Goal: Task Accomplishment & Management: Use online tool/utility

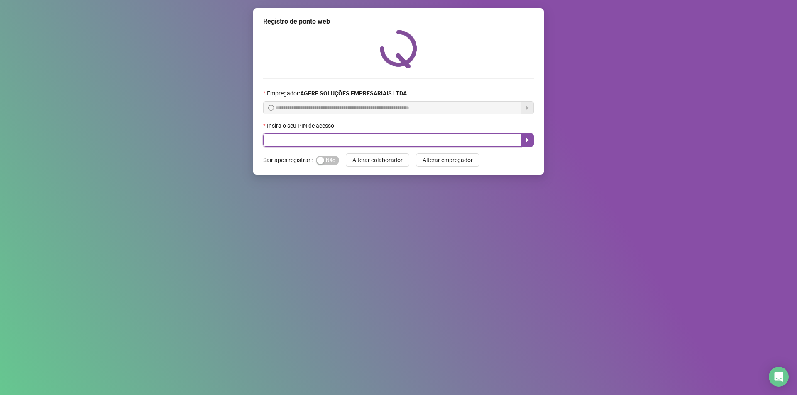
click at [377, 145] on input "text" at bounding box center [392, 140] width 258 height 13
type input "*****"
click at [522, 143] on button "button" at bounding box center [526, 140] width 13 height 13
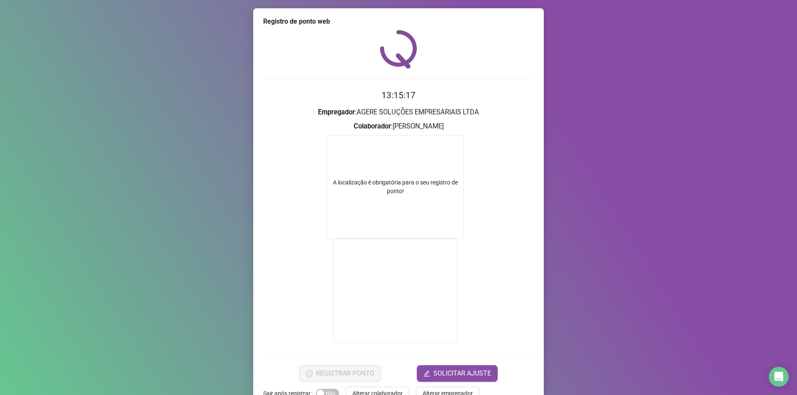
click at [443, 112] on h3 "Empregador : AGERE SOLUÇÕES EMPRESARIAIS LTDA" at bounding box center [398, 112] width 271 height 11
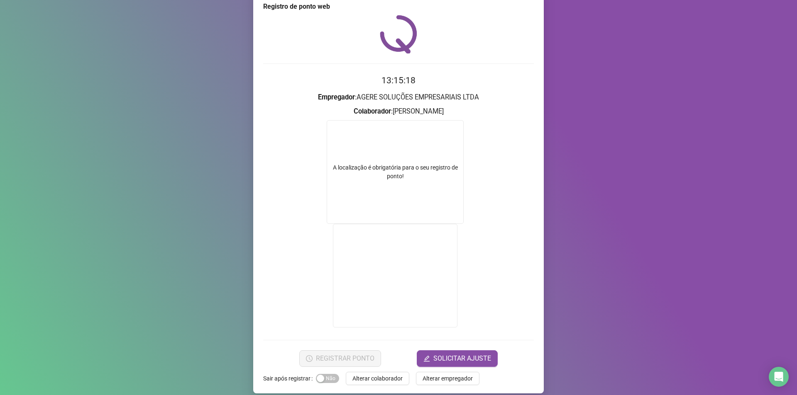
scroll to position [23, 0]
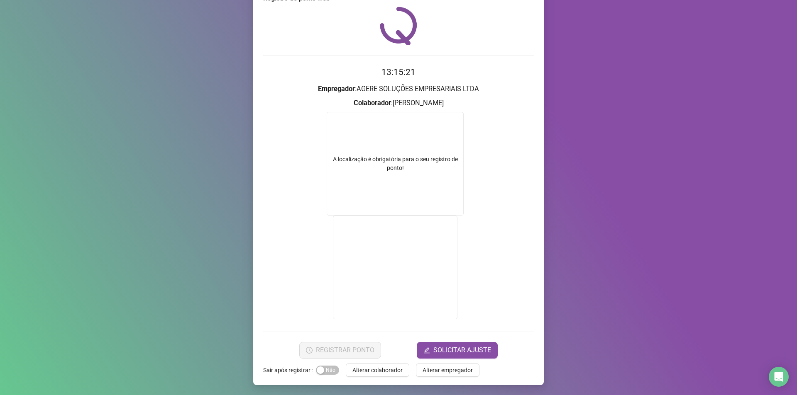
click at [409, 85] on h3 "Empregador : AGERE SOLUÇÕES EMPRESARIAIS LTDA" at bounding box center [398, 89] width 271 height 11
click at [431, 89] on h3 "Empregador : AGERE SOLUÇÕES EMPRESARIAIS LTDA" at bounding box center [398, 89] width 271 height 11
click at [420, 102] on h3 "Colaborador : FERNANDA SANTOS PINTO CHIRICO" at bounding box center [398, 103] width 271 height 11
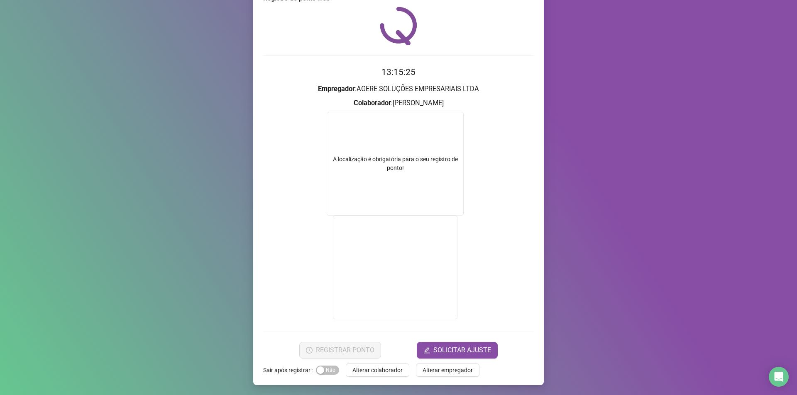
click at [448, 105] on h3 "Colaborador : FERNANDA SANTOS PINTO CHIRICO" at bounding box center [398, 103] width 271 height 11
drag, startPoint x: 416, startPoint y: 171, endPoint x: 356, endPoint y: 158, distance: 61.8
click at [356, 158] on div "A localização é obrigatória para o seu registro de ponto!" at bounding box center [395, 163] width 136 height 17
click at [380, 101] on h3 "Colaborador : FERNANDA SANTOS PINTO CHIRICO" at bounding box center [398, 103] width 271 height 11
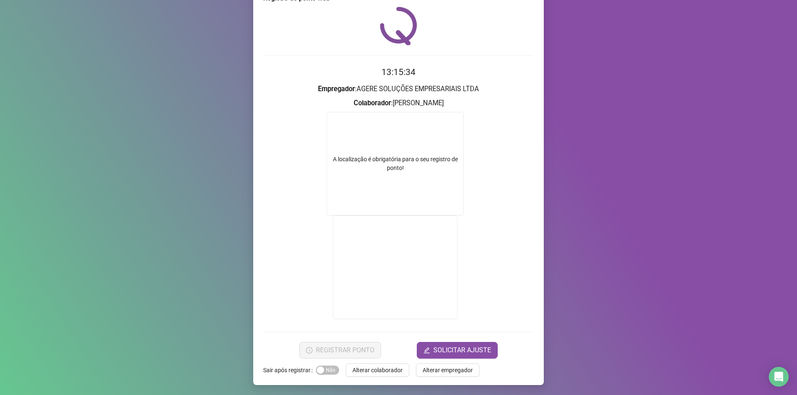
click at [422, 100] on h3 "Colaborador : FERNANDA SANTOS PINTO CHIRICO" at bounding box center [398, 103] width 271 height 11
click at [451, 102] on h3 "Colaborador : FERNANDA SANTOS PINTO CHIRICO" at bounding box center [398, 103] width 271 height 11
click at [453, 90] on h3 "Empregador : AGERE SOLUÇÕES EMPRESARIAIS LTDA" at bounding box center [398, 89] width 271 height 11
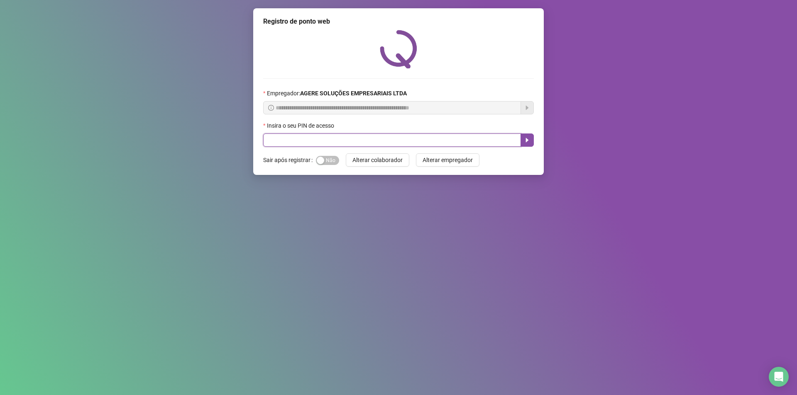
click at [422, 141] on input "text" at bounding box center [392, 140] width 258 height 13
type input "*****"
click at [526, 139] on icon "caret-right" at bounding box center [527, 140] width 3 height 5
click at [358, 138] on input "text" at bounding box center [392, 140] width 258 height 13
type input "*****"
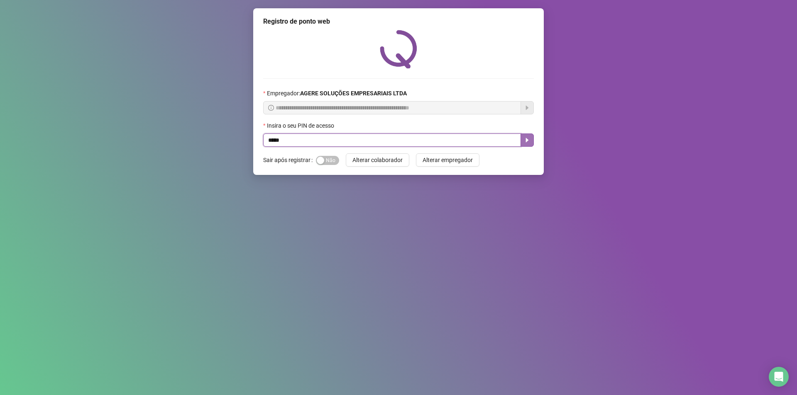
click at [526, 145] on button "button" at bounding box center [526, 140] width 13 height 13
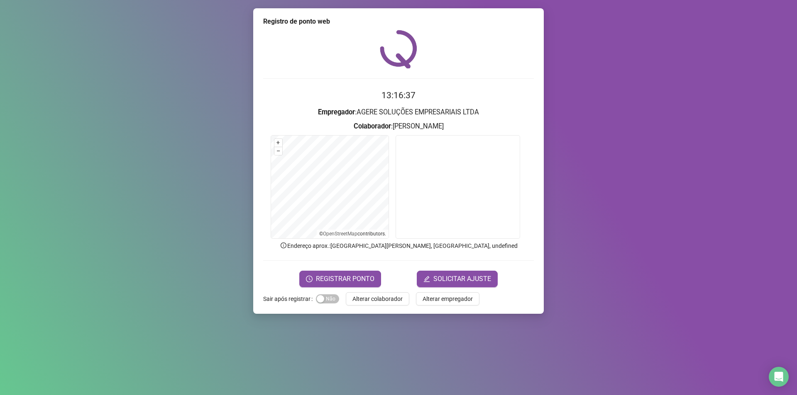
click at [439, 115] on h3 "Empregador : AGERE SOLUÇÕES EMPRESARIAIS LTDA" at bounding box center [398, 112] width 271 height 11
drag, startPoint x: 402, startPoint y: 115, endPoint x: 395, endPoint y: 137, distance: 23.9
click at [401, 116] on h3 "Empregador : AGERE SOLUÇÕES EMPRESARIAIS LTDA" at bounding box center [398, 112] width 271 height 11
click at [346, 280] on span "REGISTRAR PONTO" at bounding box center [345, 279] width 59 height 10
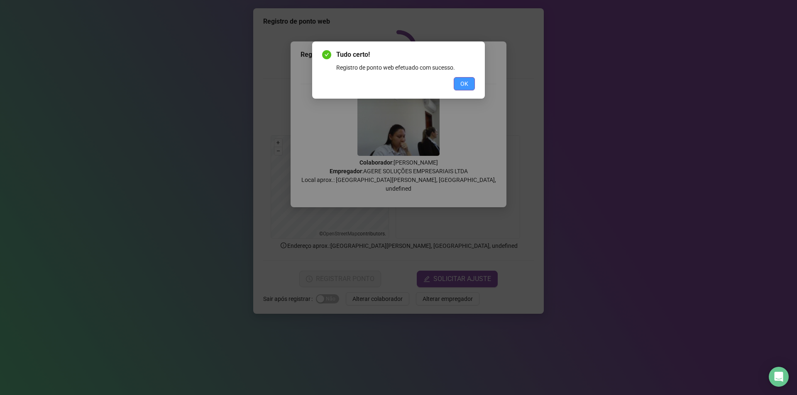
click at [464, 83] on span "OK" at bounding box center [464, 83] width 8 height 9
